Goal: Task Accomplishment & Management: Use online tool/utility

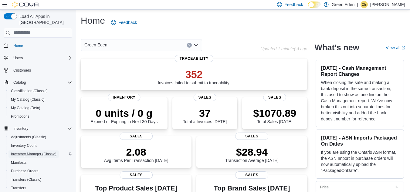
click at [42, 151] on span "Inventory Manager (Classic)" at bounding box center [34, 154] width 46 height 7
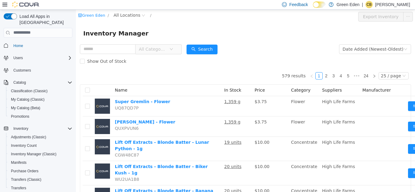
click at [164, 51] on span "All Categories" at bounding box center [153, 49] width 28 height 6
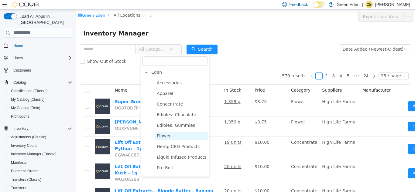
click at [171, 136] on span "Flower" at bounding box center [181, 136] width 53 height 8
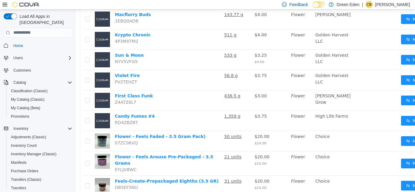
scroll to position [421, 12]
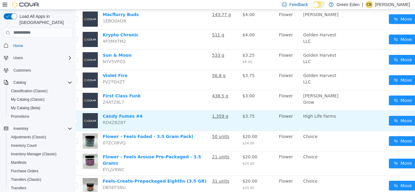
click at [415, 125] on button "button" at bounding box center [421, 121] width 10 height 10
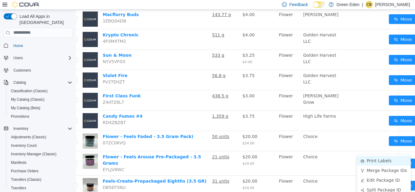
click at [378, 159] on li "Print Labels" at bounding box center [384, 161] width 54 height 10
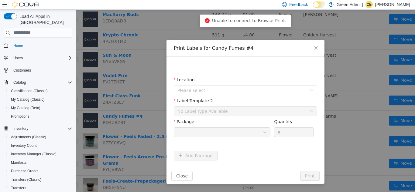
scroll to position [421, 8]
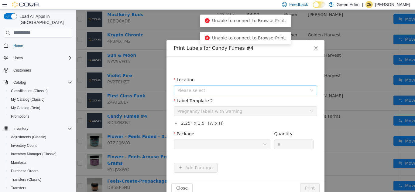
click at [278, 93] on span "Please select" at bounding box center [241, 90] width 129 height 6
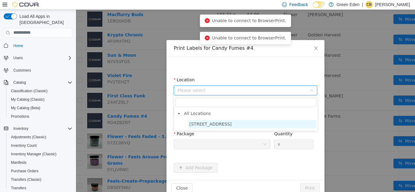
click at [228, 124] on span "[STREET_ADDRESS]" at bounding box center [211, 123] width 42 height 5
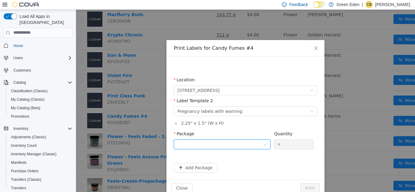
click at [226, 145] on div at bounding box center [219, 144] width 85 height 9
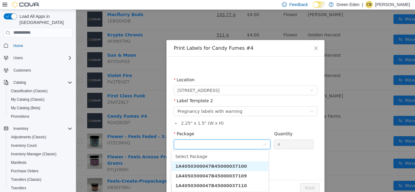
click at [232, 165] on strong "1A4050300047B45000037100" at bounding box center [211, 166] width 72 height 5
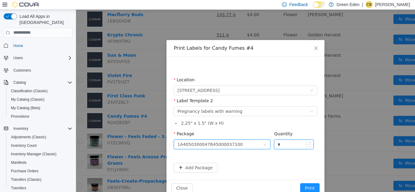
click at [285, 146] on input "*" at bounding box center [293, 144] width 39 height 9
type input "**"
click at [309, 188] on button "Print" at bounding box center [309, 188] width 19 height 10
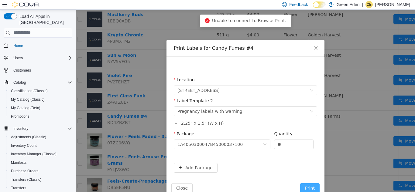
click at [309, 188] on button "Print" at bounding box center [309, 188] width 19 height 10
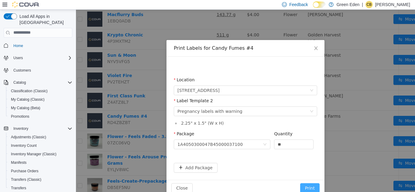
click at [306, 188] on button "Print" at bounding box center [309, 188] width 19 height 10
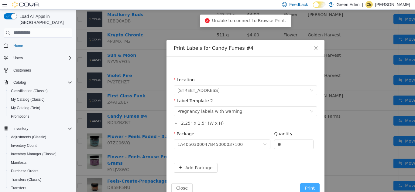
click at [306, 188] on button "Print" at bounding box center [309, 188] width 19 height 10
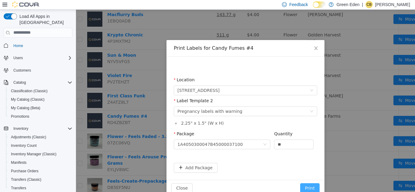
click at [306, 188] on button "Print" at bounding box center [309, 188] width 19 height 10
click at [308, 189] on button "Print" at bounding box center [309, 188] width 19 height 10
click at [309, 190] on button "Print" at bounding box center [309, 188] width 19 height 10
click at [308, 188] on button "Print" at bounding box center [309, 188] width 19 height 10
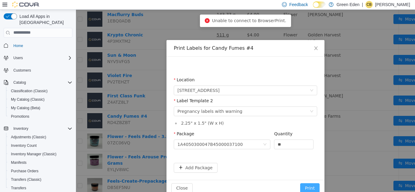
click at [308, 188] on button "Print" at bounding box center [309, 188] width 19 height 10
click at [309, 189] on button "Print" at bounding box center [309, 188] width 19 height 10
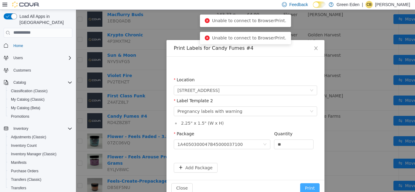
click at [308, 184] on button "Print" at bounding box center [309, 188] width 19 height 10
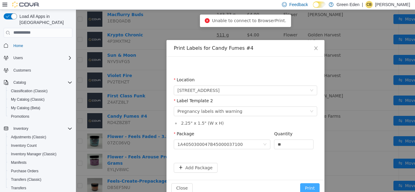
click at [308, 184] on button "Print" at bounding box center [309, 188] width 19 height 10
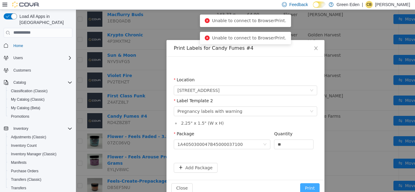
click at [308, 184] on button "Print" at bounding box center [309, 188] width 19 height 10
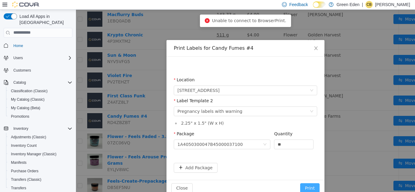
click at [308, 184] on button "Print" at bounding box center [309, 188] width 19 height 10
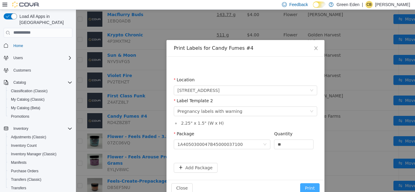
click at [308, 184] on button "Print" at bounding box center [309, 188] width 19 height 10
click at [306, 183] on div "Close Print" at bounding box center [245, 188] width 158 height 16
click at [313, 44] on span "Close" at bounding box center [315, 48] width 17 height 17
